Goal: Task Accomplishment & Management: Complete application form

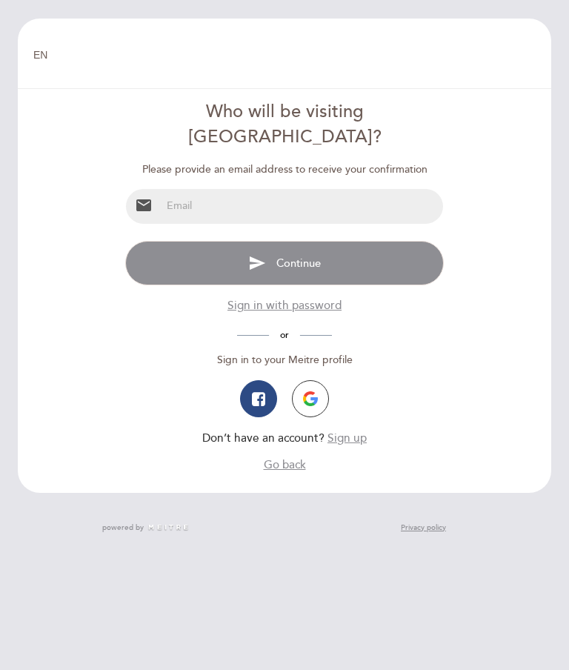
click at [185, 189] on input "email" at bounding box center [302, 206] width 281 height 35
type input "[EMAIL_ADDRESS][DOMAIN_NAME]"
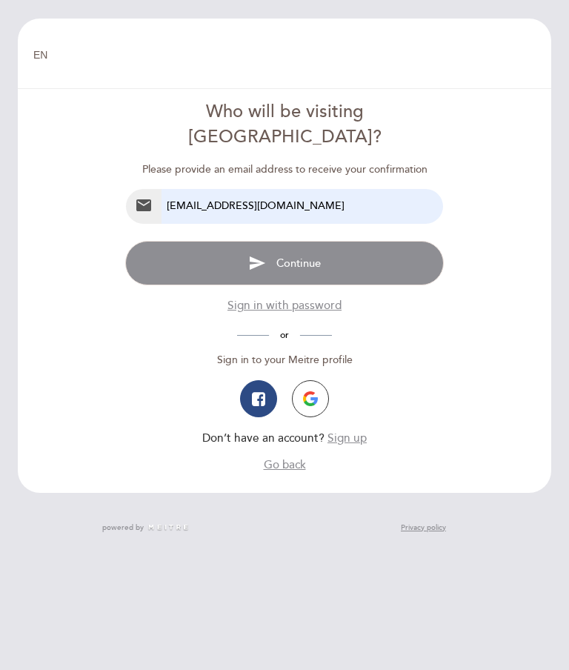
click at [305, 256] on span "Continue" at bounding box center [298, 262] width 44 height 13
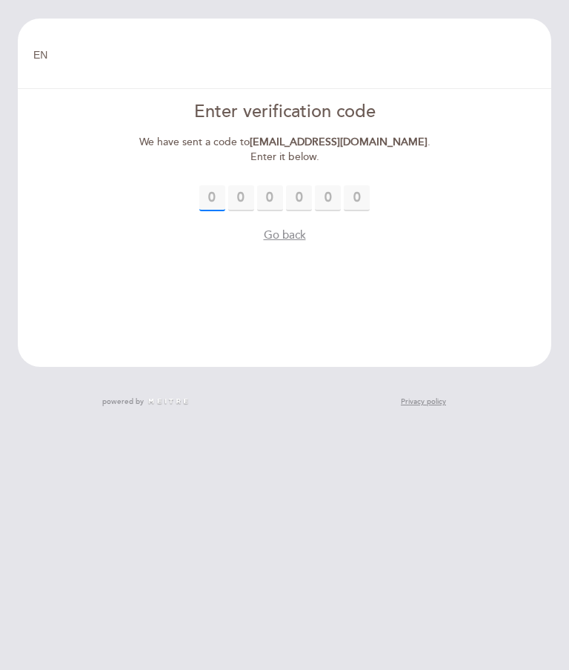
click at [212, 185] on input "text" at bounding box center [212, 198] width 26 height 26
type input "6"
type input "0"
type input "6"
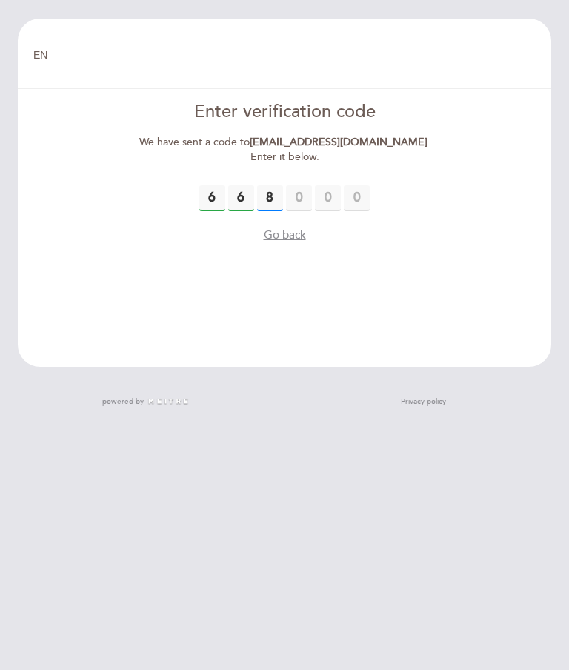
type input "8"
type input "7"
type input "0"
type input "6"
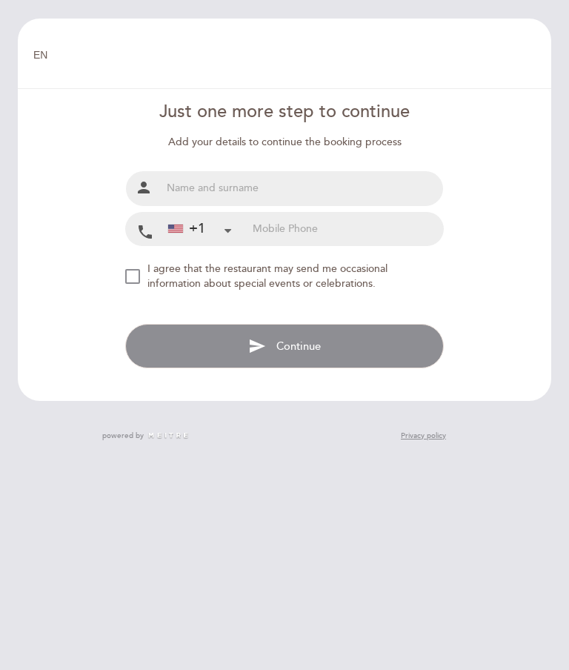
click at [187, 181] on input "text" at bounding box center [302, 188] width 281 height 35
type input "[PERSON_NAME]"
click at [284, 223] on input "tel" at bounding box center [348, 229] width 190 height 33
type input "9179220808"
click at [310, 340] on span "Continue" at bounding box center [298, 345] width 44 height 13
